Goal: Transaction & Acquisition: Purchase product/service

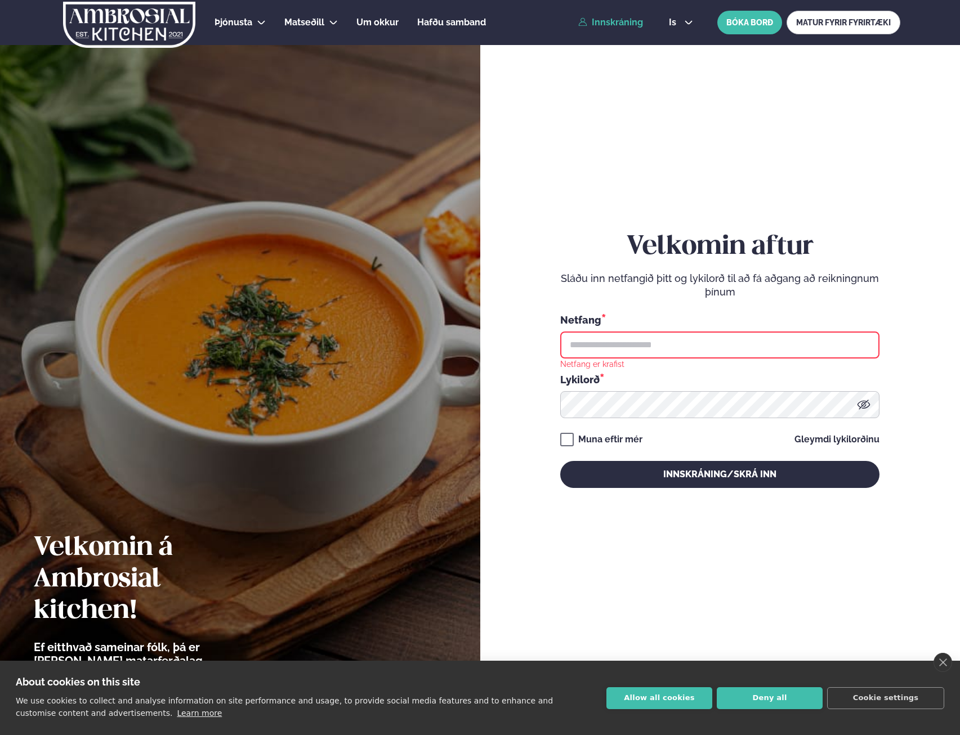
type input "**********"
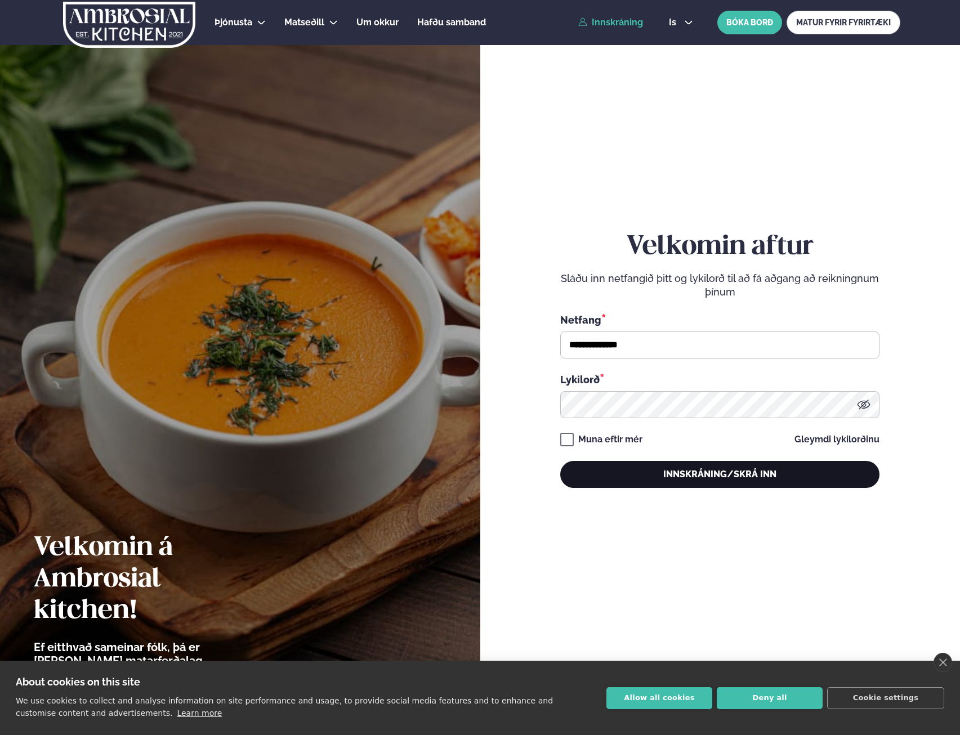
click at [716, 481] on button "Innskráning/Skrá inn" at bounding box center [719, 474] width 319 height 27
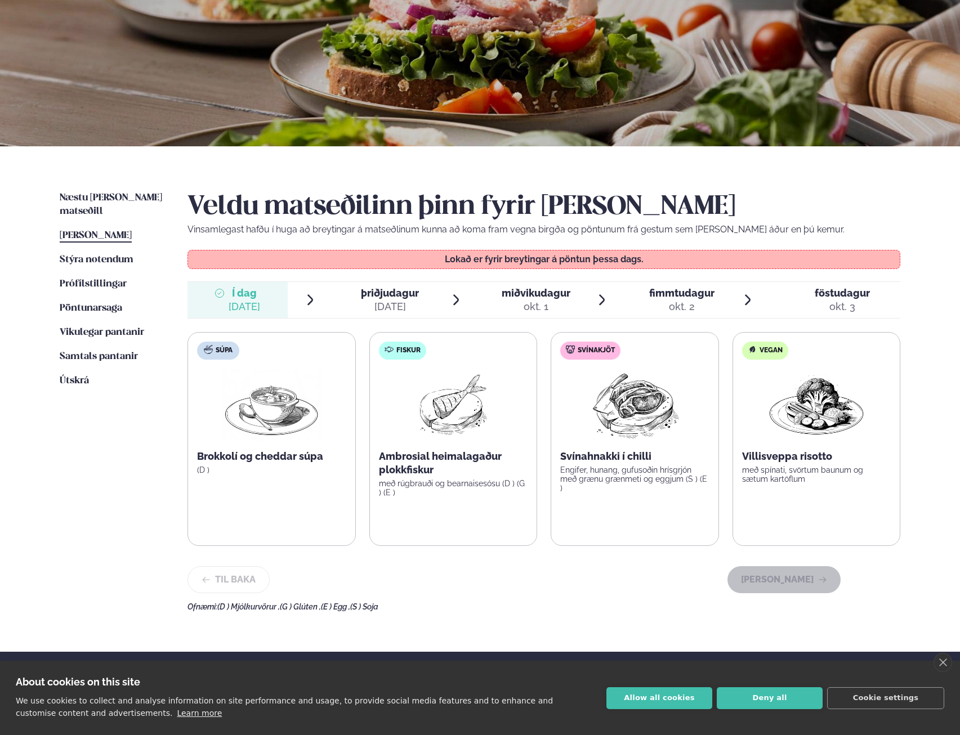
scroll to position [113, 0]
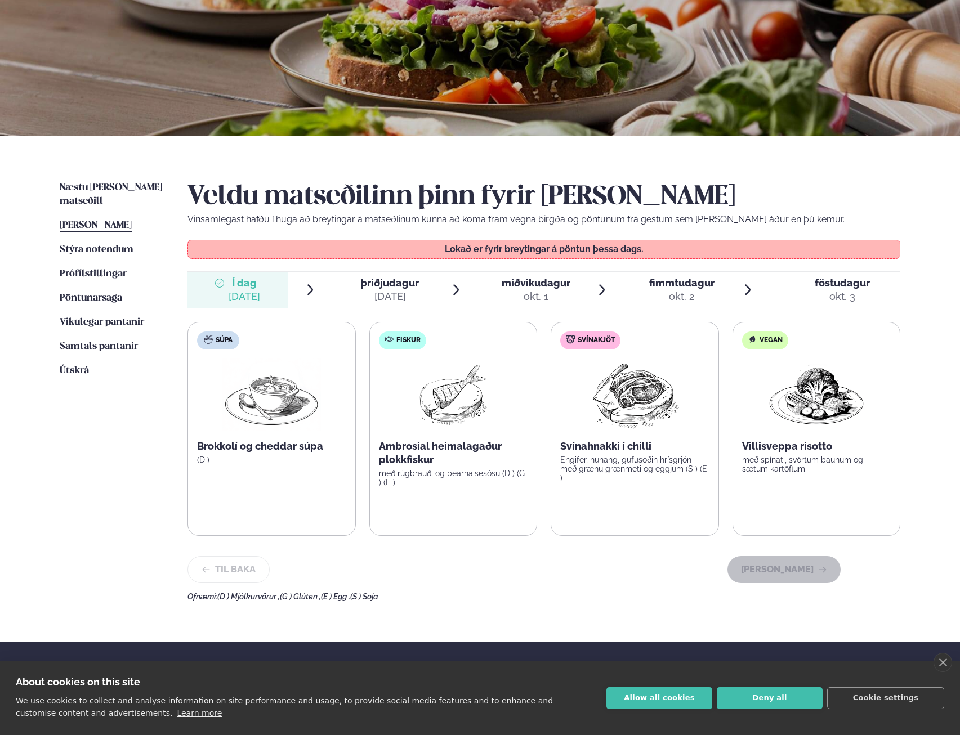
click at [386, 280] on span "þriðjudagur" at bounding box center [390, 283] width 58 height 12
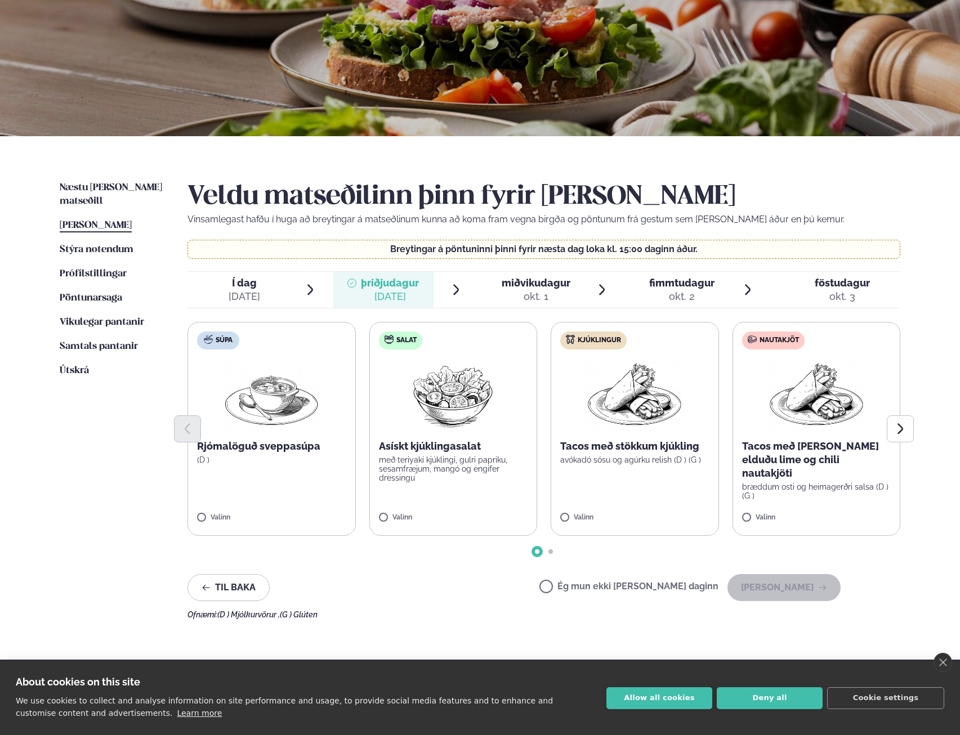
click at [262, 282] on span "Í dag Í d. [DATE]" at bounding box center [237, 290] width 100 height 36
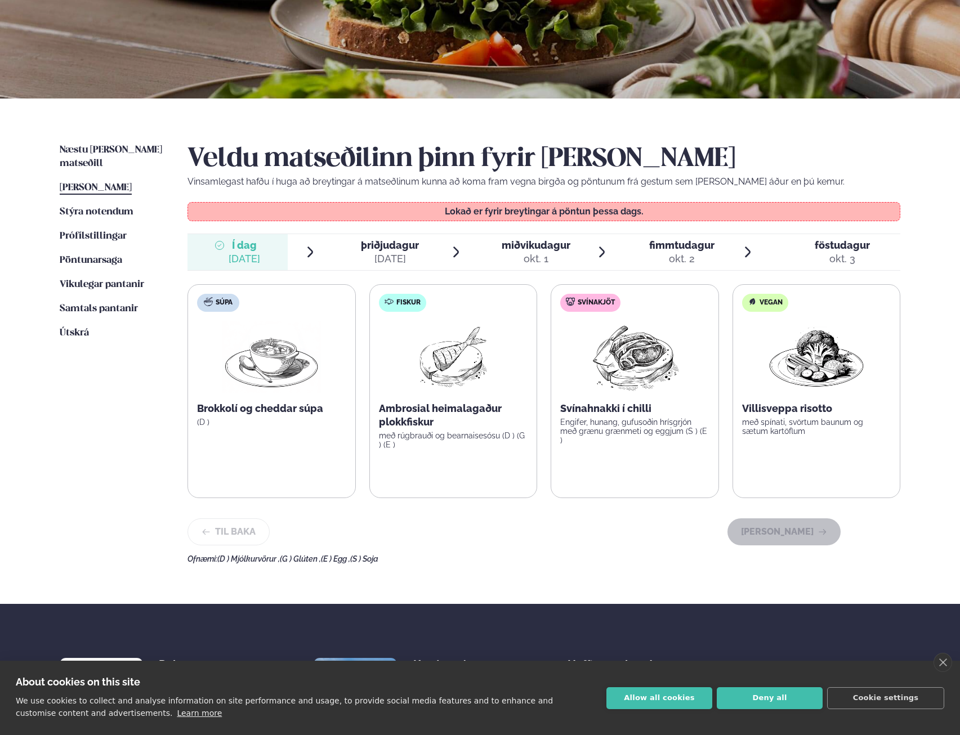
scroll to position [169, 0]
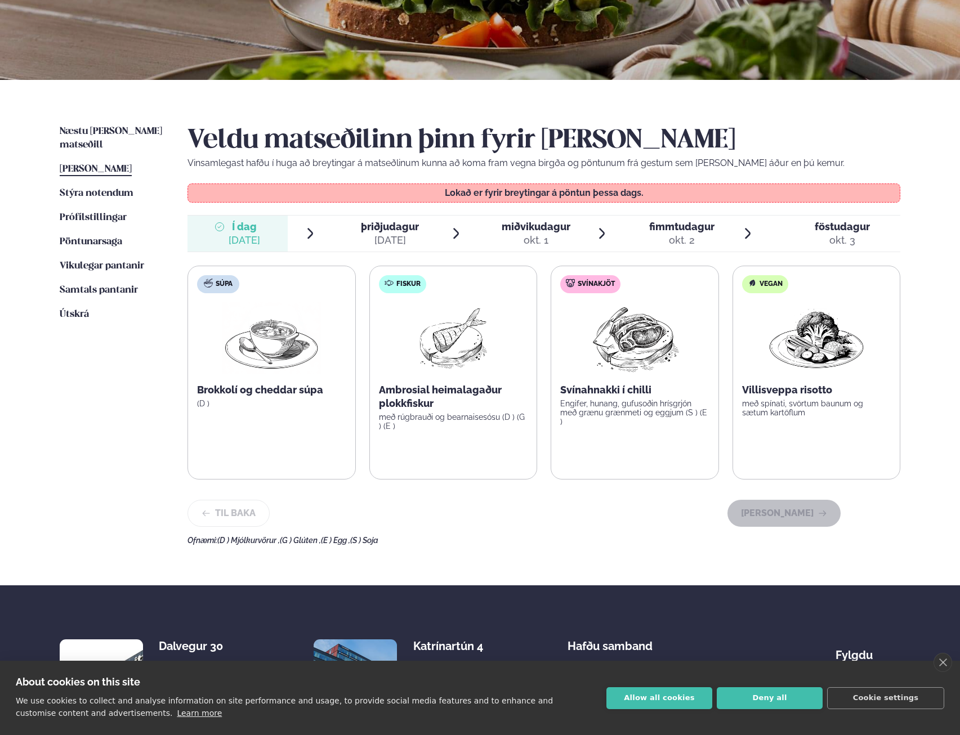
click at [394, 234] on div "[DATE]" at bounding box center [390, 241] width 58 height 14
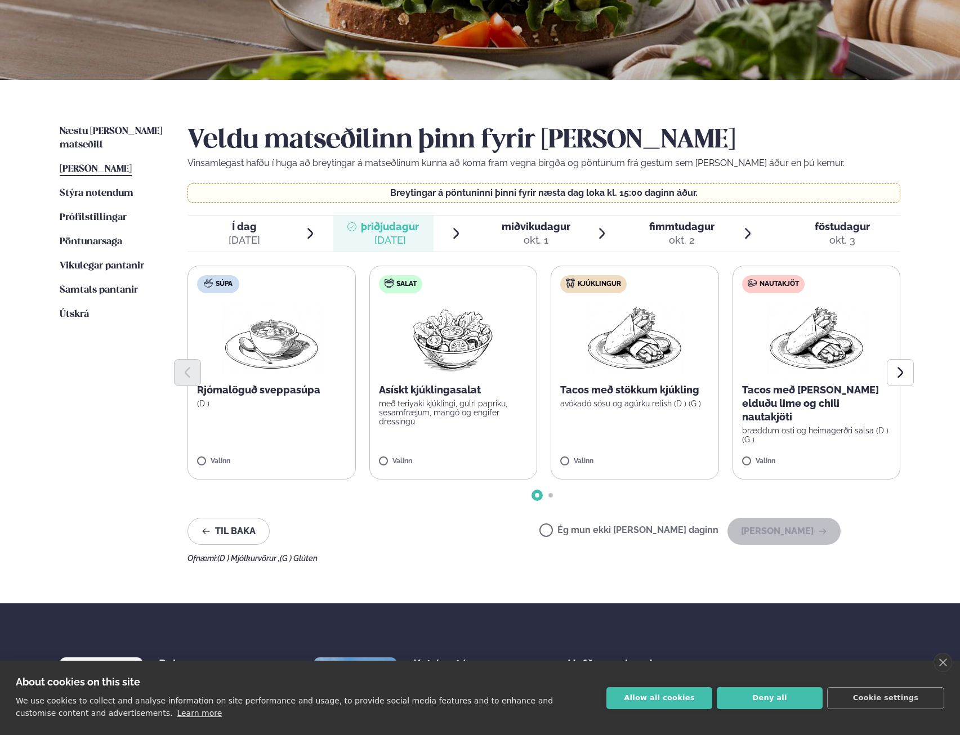
click at [811, 432] on label "Nautakjöt Tacos með [PERSON_NAME] elduðu lime og chili nautakjöti bræddum osti …" at bounding box center [816, 373] width 168 height 214
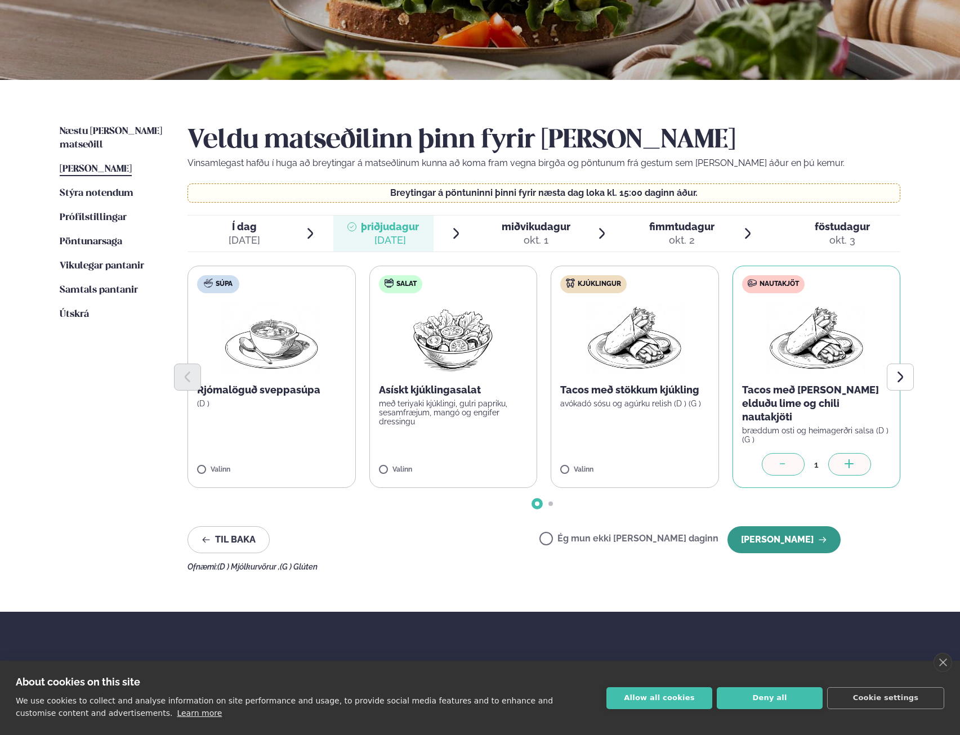
click at [783, 538] on button "[PERSON_NAME]" at bounding box center [783, 539] width 113 height 27
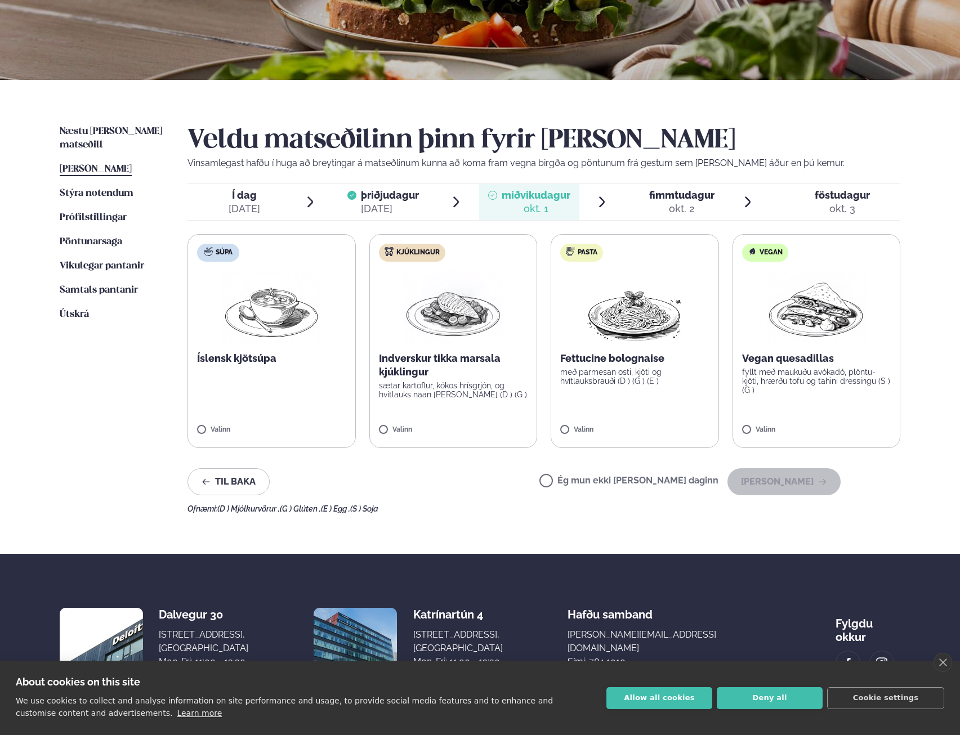
click at [444, 337] on img at bounding box center [453, 307] width 99 height 72
click at [431, 437] on div "Valinn" at bounding box center [453, 432] width 149 height 12
click at [825, 481] on icon "button" at bounding box center [822, 481] width 9 height 9
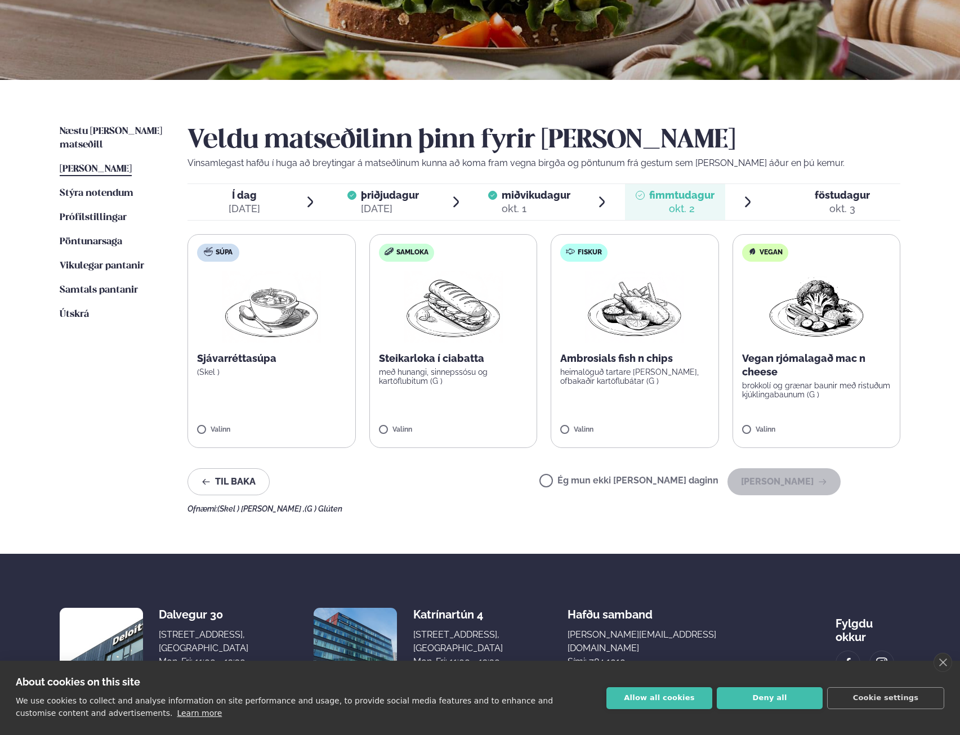
click at [647, 435] on div "Valinn" at bounding box center [634, 431] width 149 height 10
click at [803, 483] on button "[PERSON_NAME]" at bounding box center [783, 481] width 113 height 27
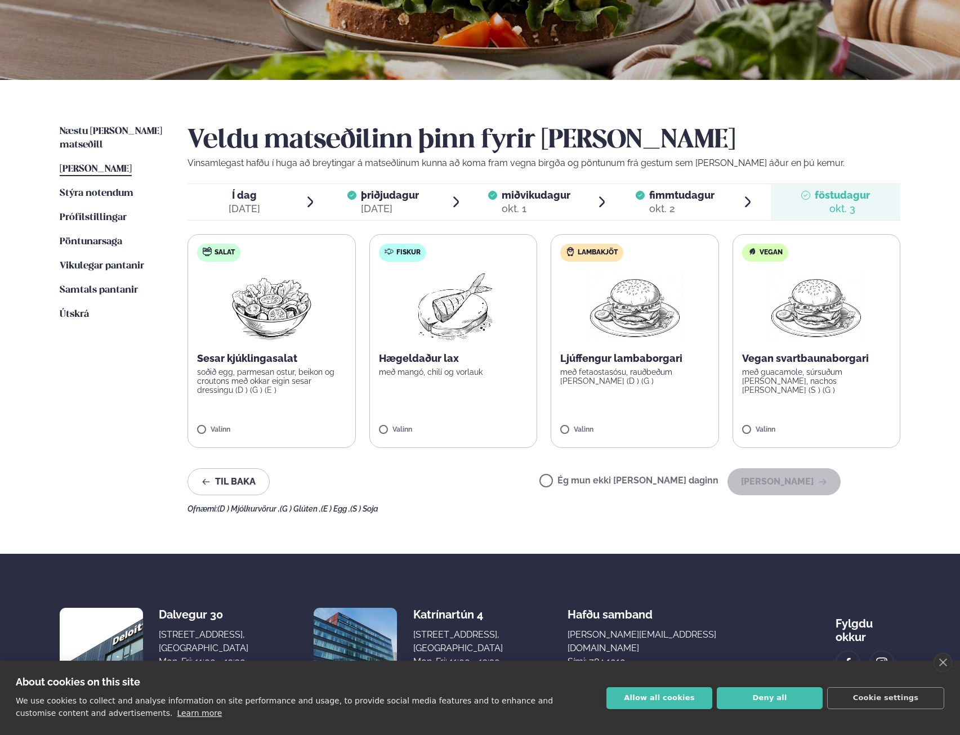
click at [529, 418] on label "Fiskur Hægeldaður lax með mangó, chilí og [PERSON_NAME]" at bounding box center [453, 341] width 168 height 214
click at [822, 473] on button "[PERSON_NAME]" at bounding box center [783, 481] width 113 height 27
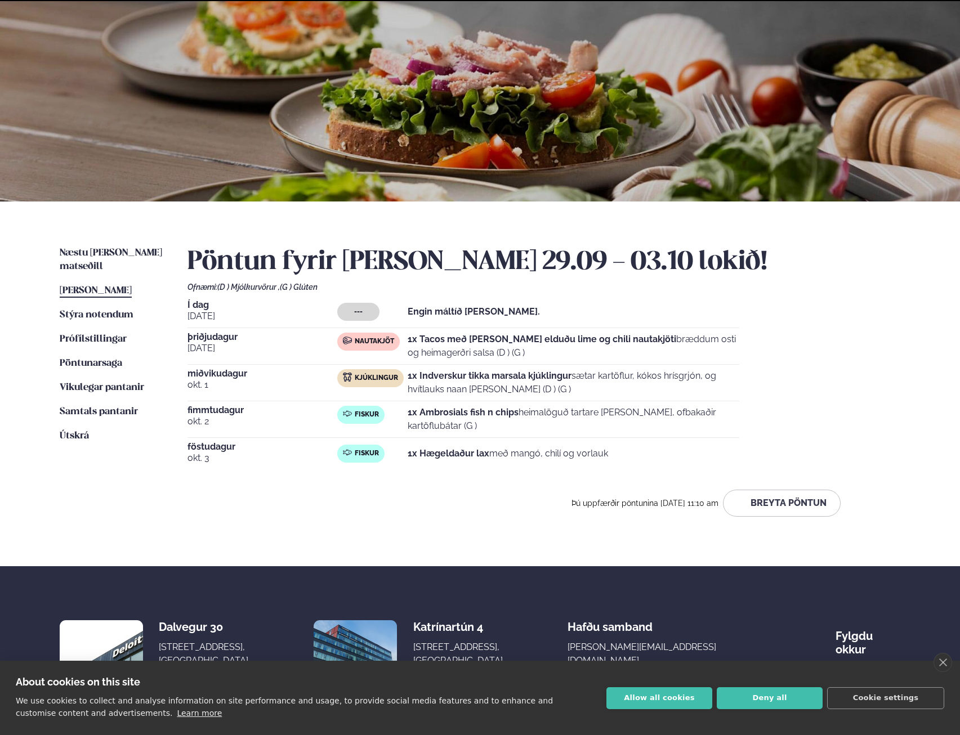
scroll to position [101, 0]
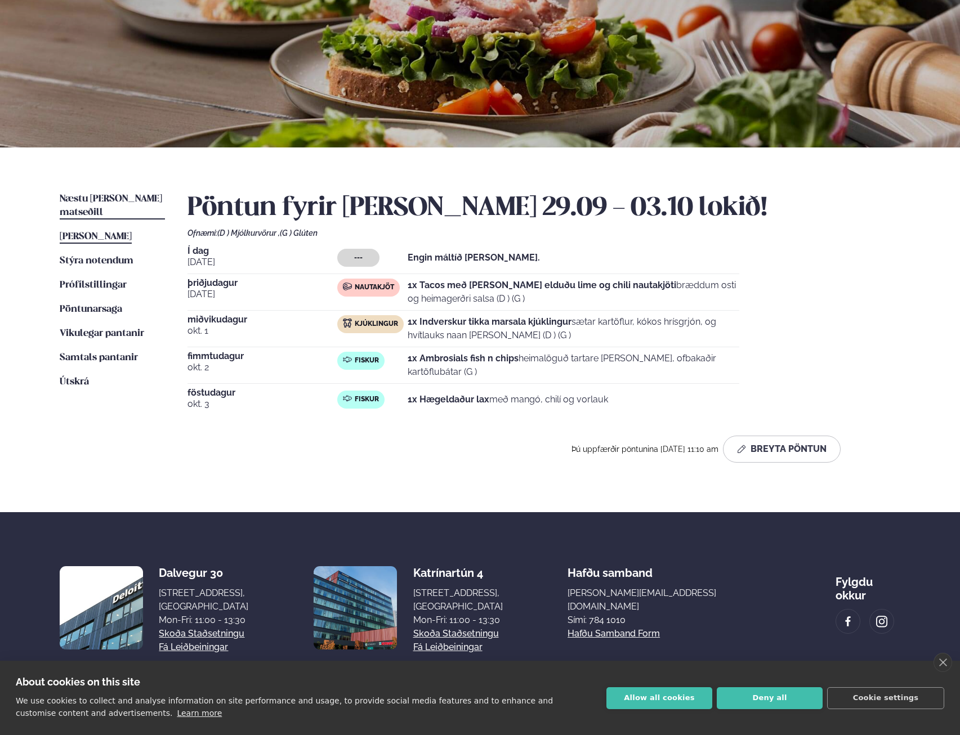
click at [129, 200] on span "Næstu [PERSON_NAME] matseðill" at bounding box center [111, 205] width 102 height 23
